Goal: Find specific page/section: Find specific page/section

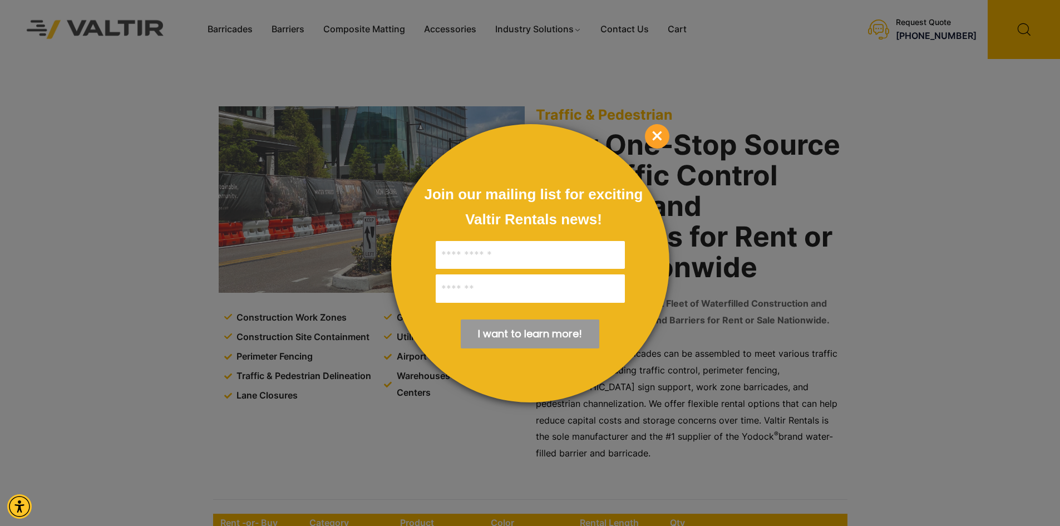
click at [656, 136] on span "×" at bounding box center [657, 136] width 24 height 24
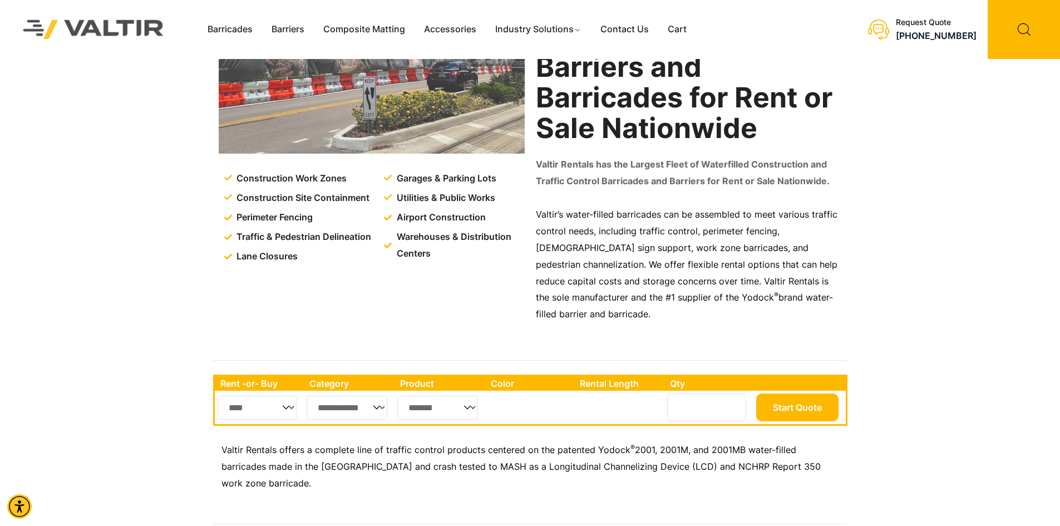
scroll to position [111, 0]
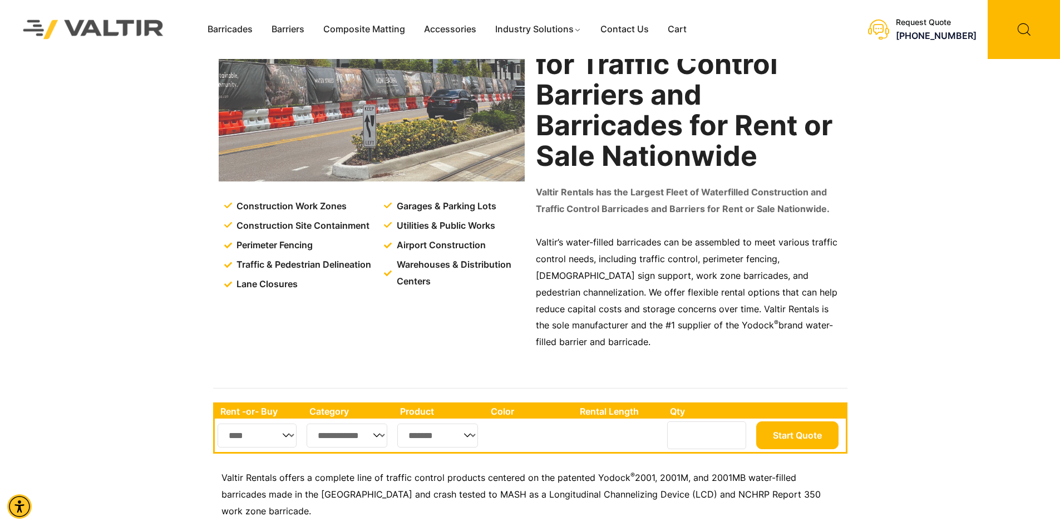
click at [107, 419] on div "**********" at bounding box center [530, 470] width 1060 height 177
click at [233, 404] on th "Rent -or- Buy" at bounding box center [259, 411] width 89 height 14
click at [249, 404] on th "Rent -or- Buy" at bounding box center [259, 411] width 89 height 14
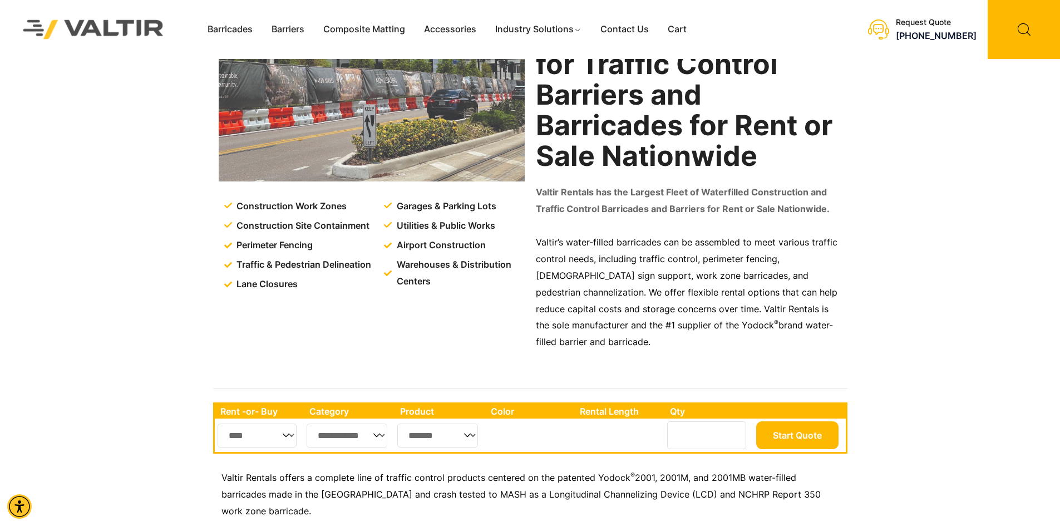
click at [264, 404] on th "Rent -or- Buy" at bounding box center [259, 411] width 89 height 14
click at [242, 404] on th "Rent -or- Buy" at bounding box center [259, 411] width 89 height 14
click at [256, 404] on th "Rent -or- Buy" at bounding box center [259, 411] width 89 height 14
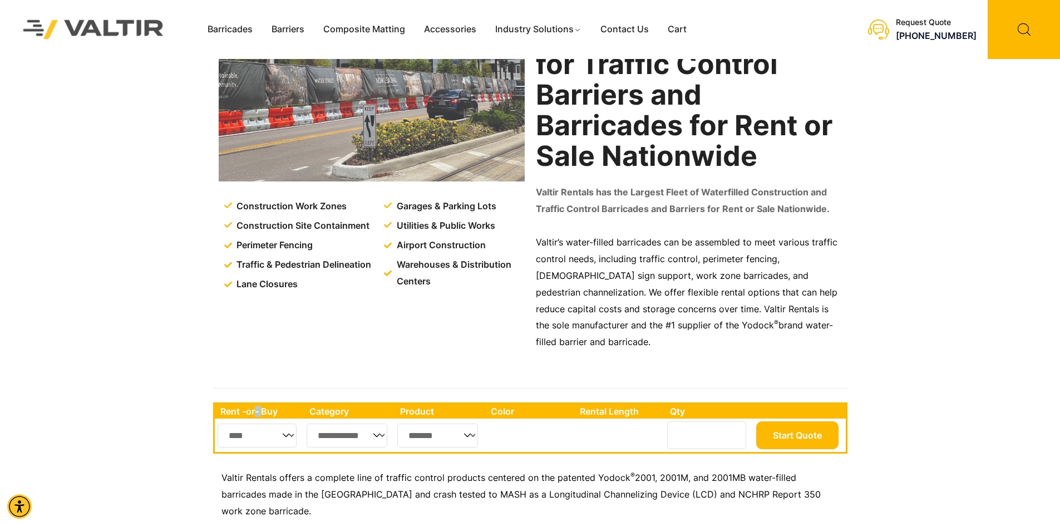
click at [256, 404] on th "Rent -or- Buy" at bounding box center [259, 411] width 89 height 14
click at [238, 404] on th "Rent -or- Buy" at bounding box center [259, 411] width 89 height 14
click at [240, 404] on th "Rent -or- Buy" at bounding box center [259, 411] width 89 height 14
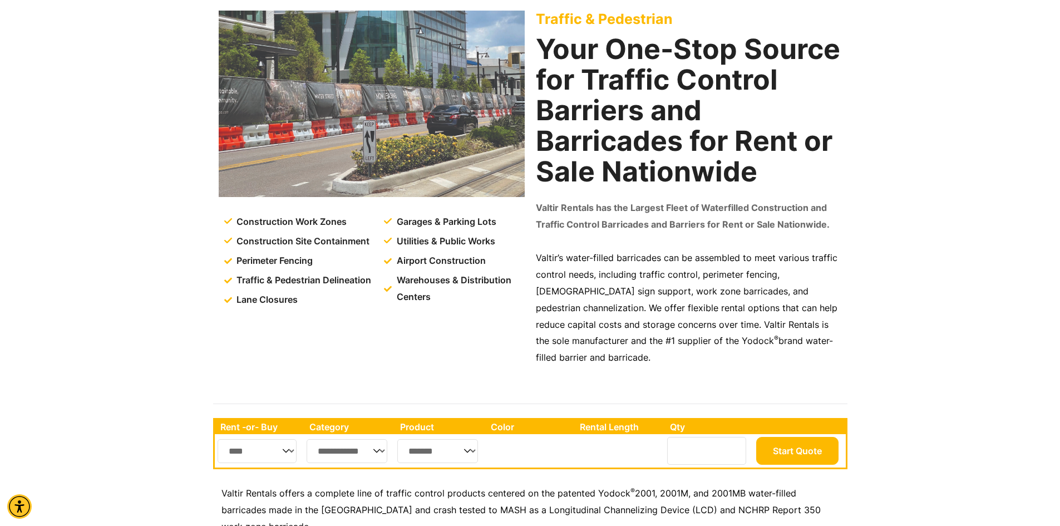
scroll to position [0, 0]
